Goal: Information Seeking & Learning: Understand process/instructions

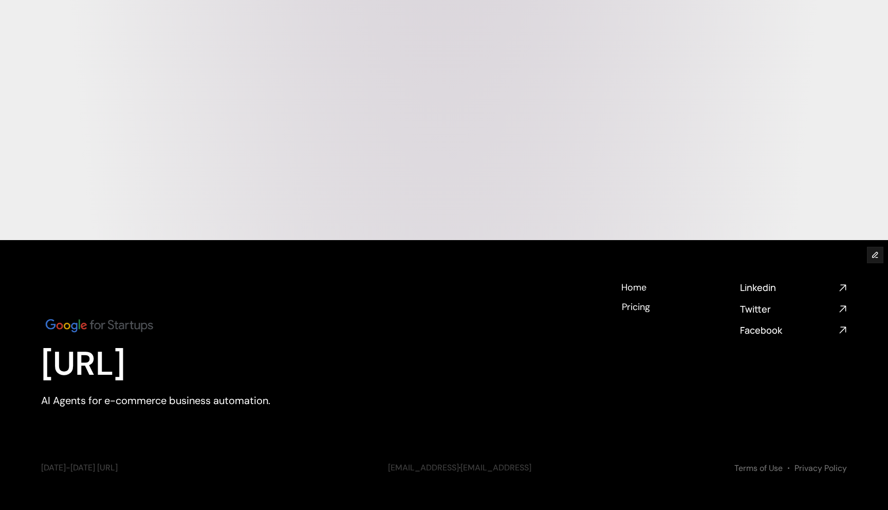
scroll to position [4067, 0]
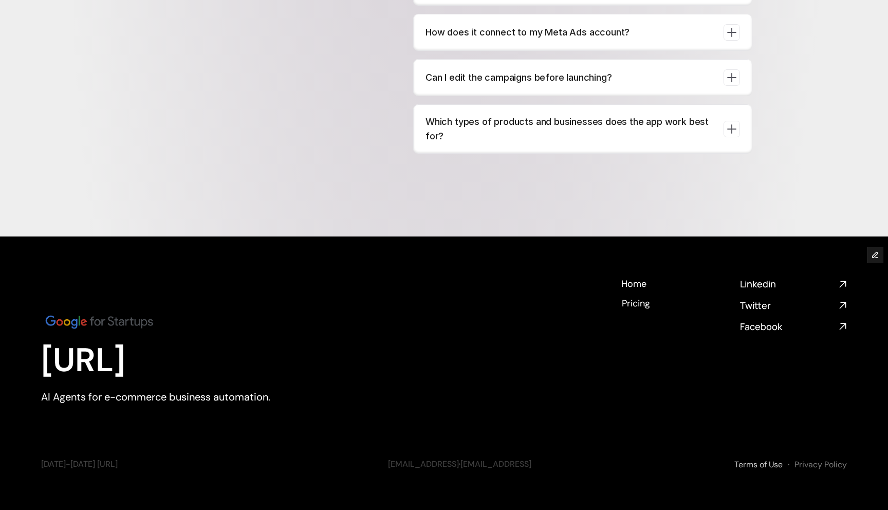
click at [754, 459] on link "Terms of Use" at bounding box center [759, 464] width 48 height 11
click at [815, 459] on link "Privacy Policy" at bounding box center [821, 464] width 52 height 11
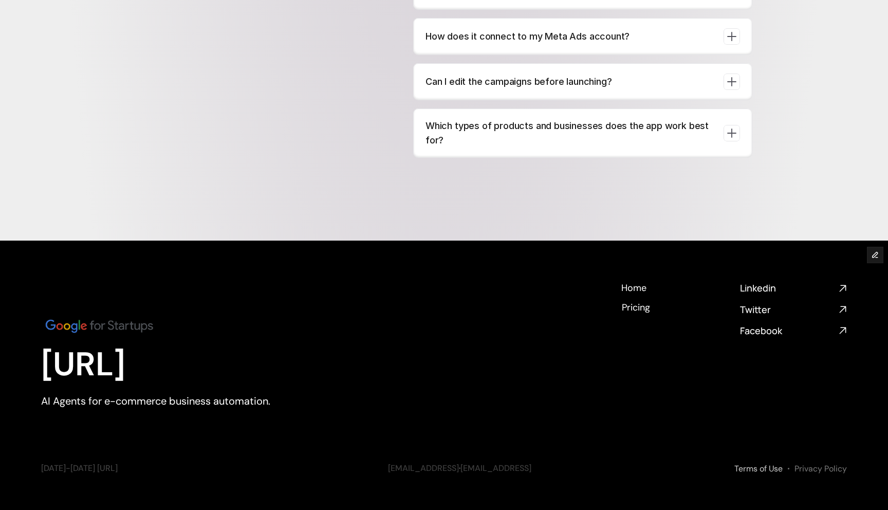
click at [763, 463] on link "Terms of Use" at bounding box center [759, 468] width 48 height 11
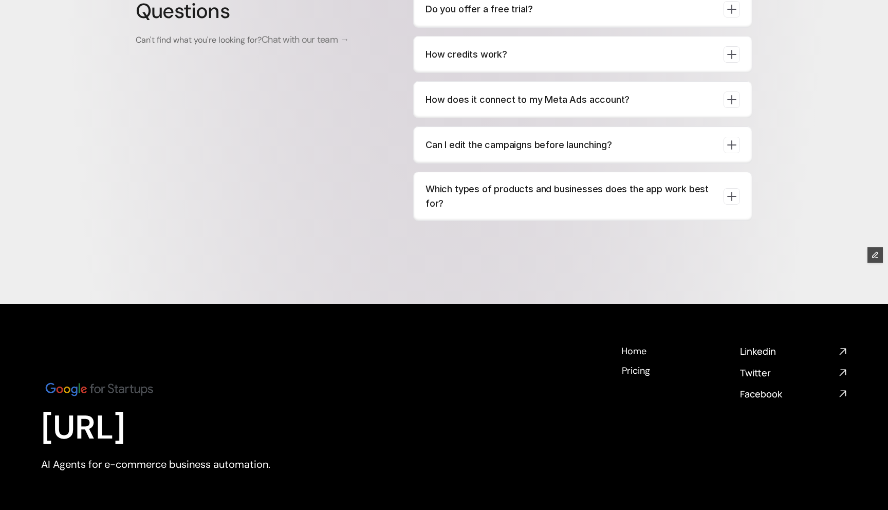
scroll to position [4067, 0]
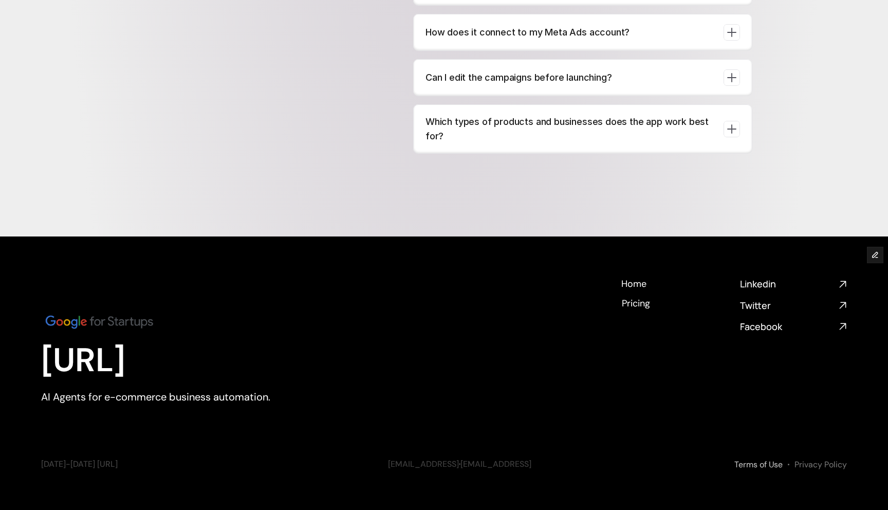
click at [766, 459] on link "Terms of Use" at bounding box center [759, 464] width 48 height 11
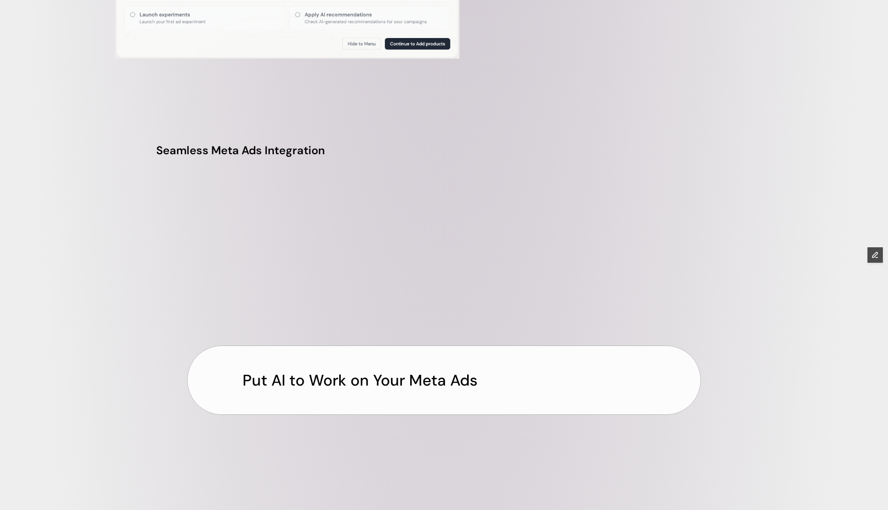
scroll to position [4067, 0]
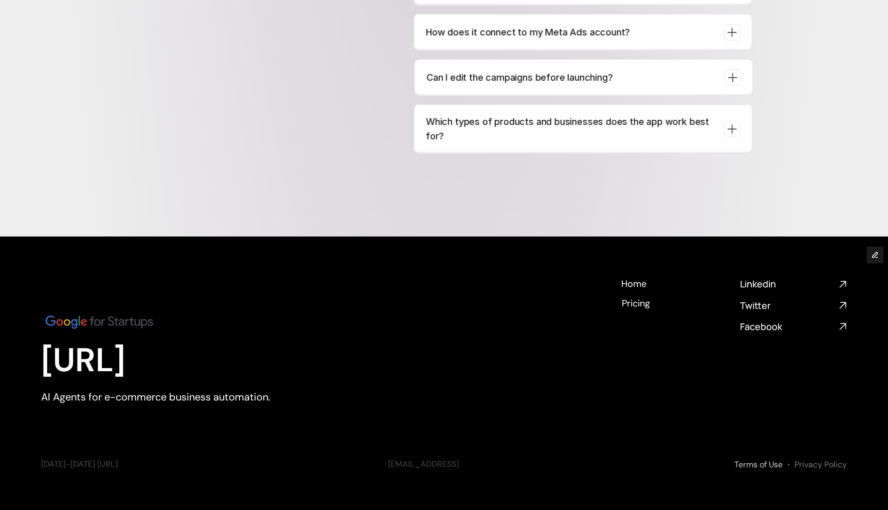
click at [766, 459] on link "Terms of Use" at bounding box center [759, 464] width 48 height 11
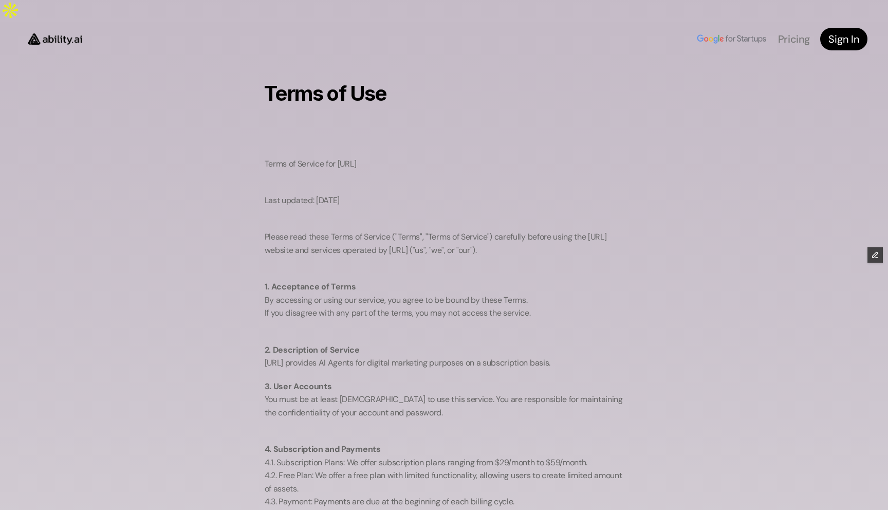
click at [33, 26] on img at bounding box center [55, 39] width 69 height 26
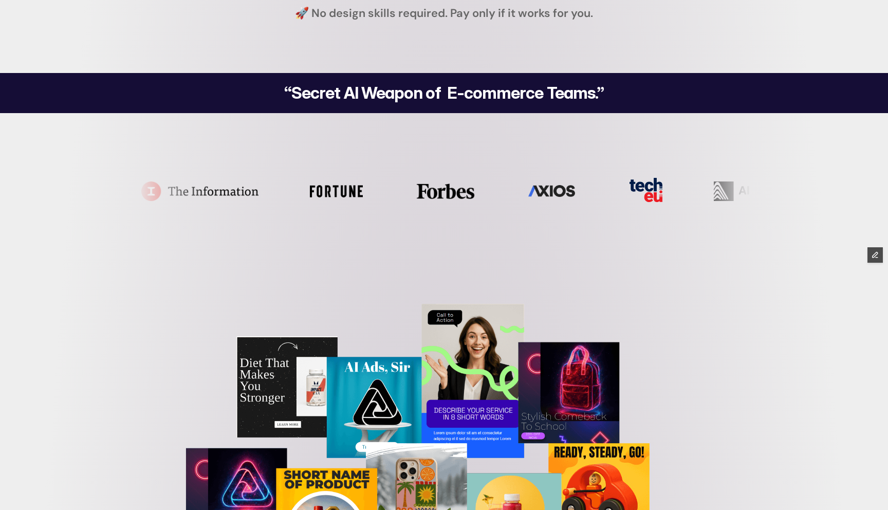
scroll to position [15, 0]
